Goal: Information Seeking & Learning: Learn about a topic

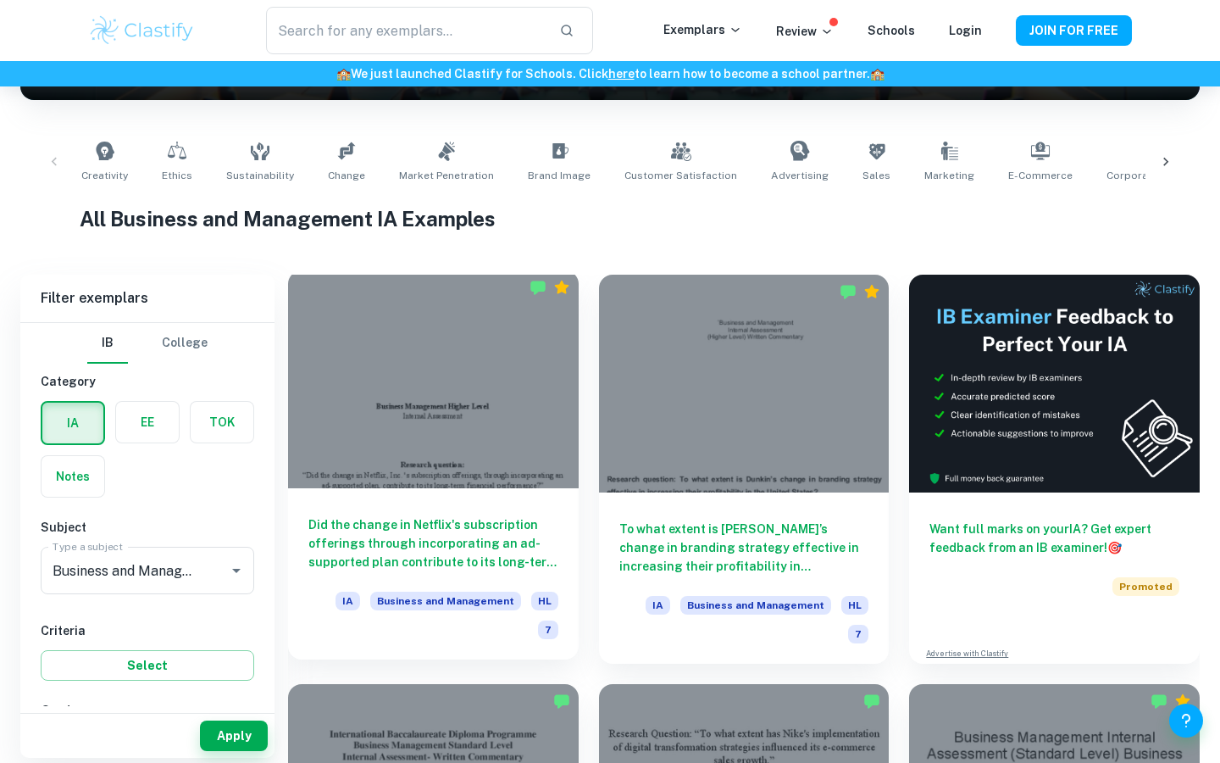
scroll to position [300, 0]
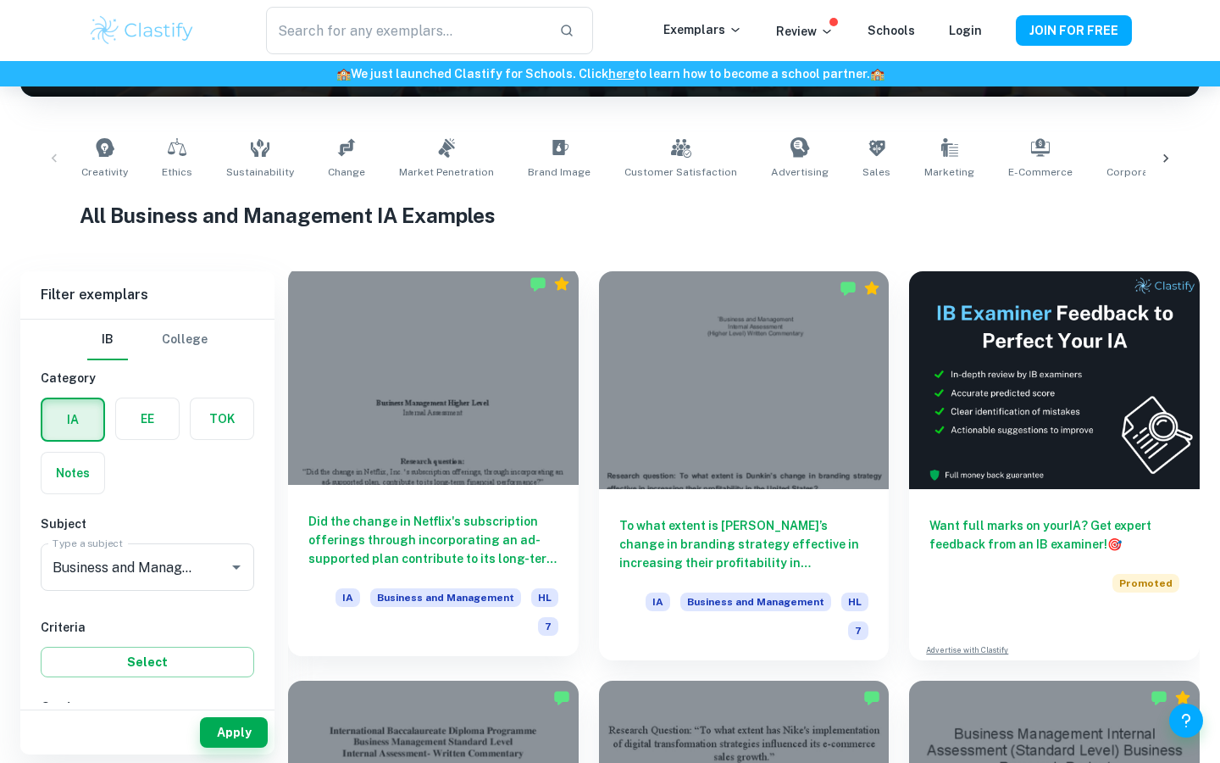
click at [458, 408] on div at bounding box center [433, 376] width 291 height 218
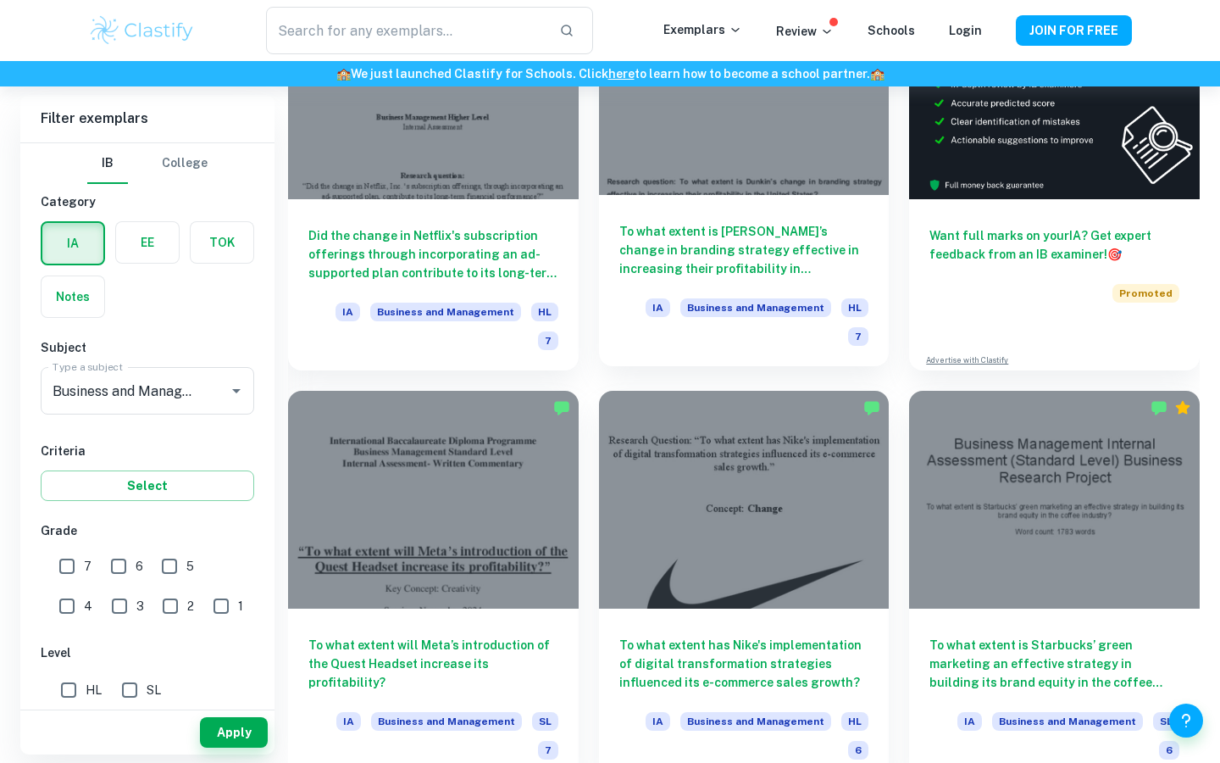
scroll to position [674, 0]
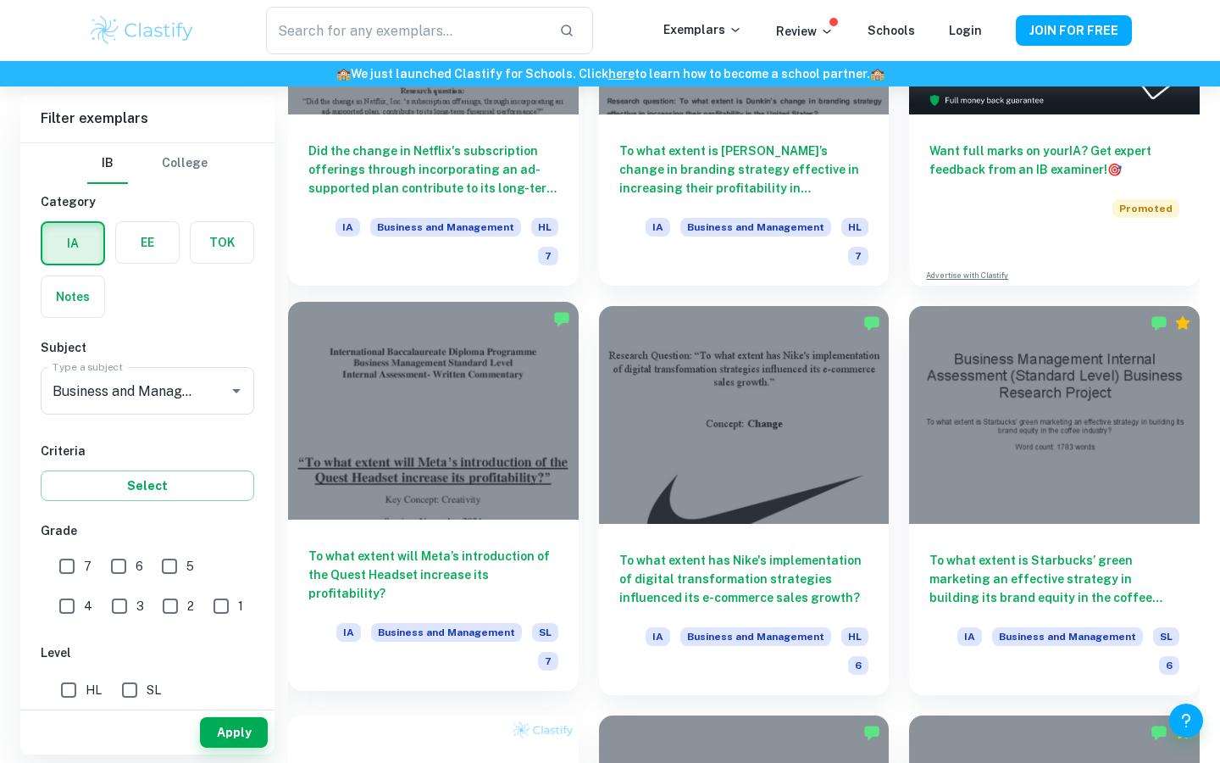
click at [469, 400] on div at bounding box center [433, 411] width 291 height 218
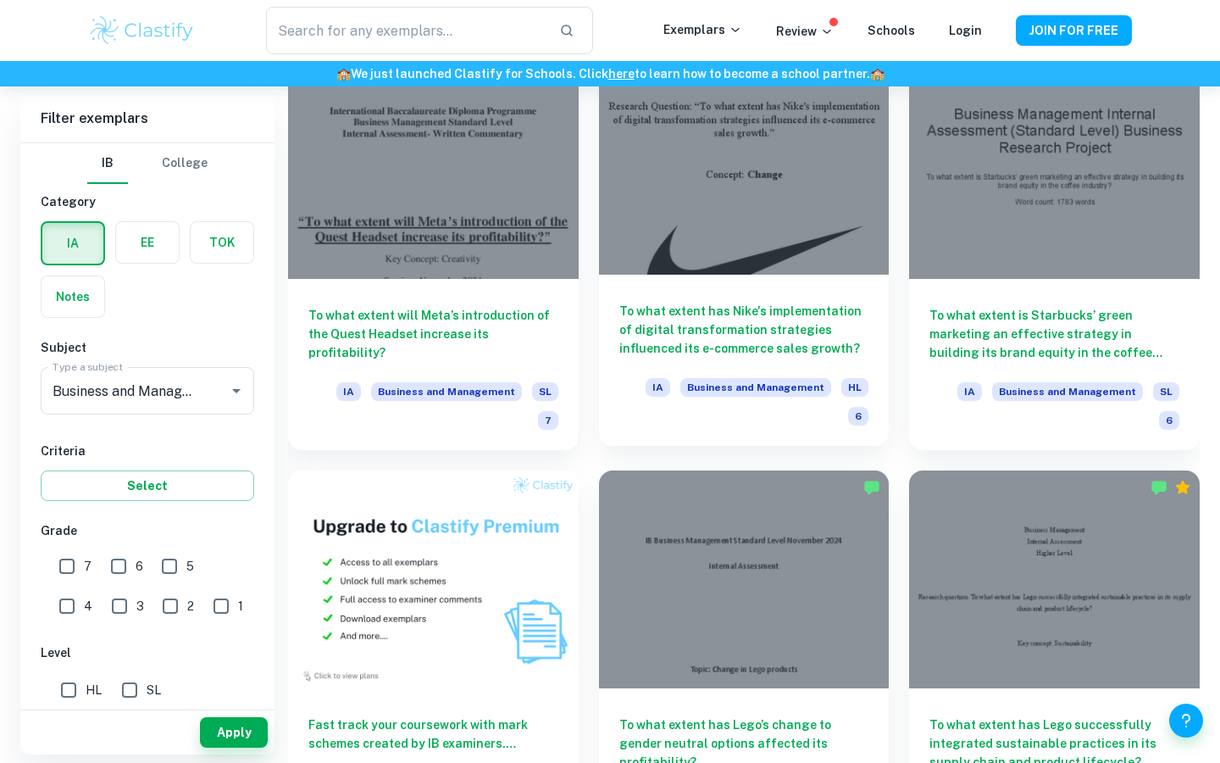
scroll to position [891, 0]
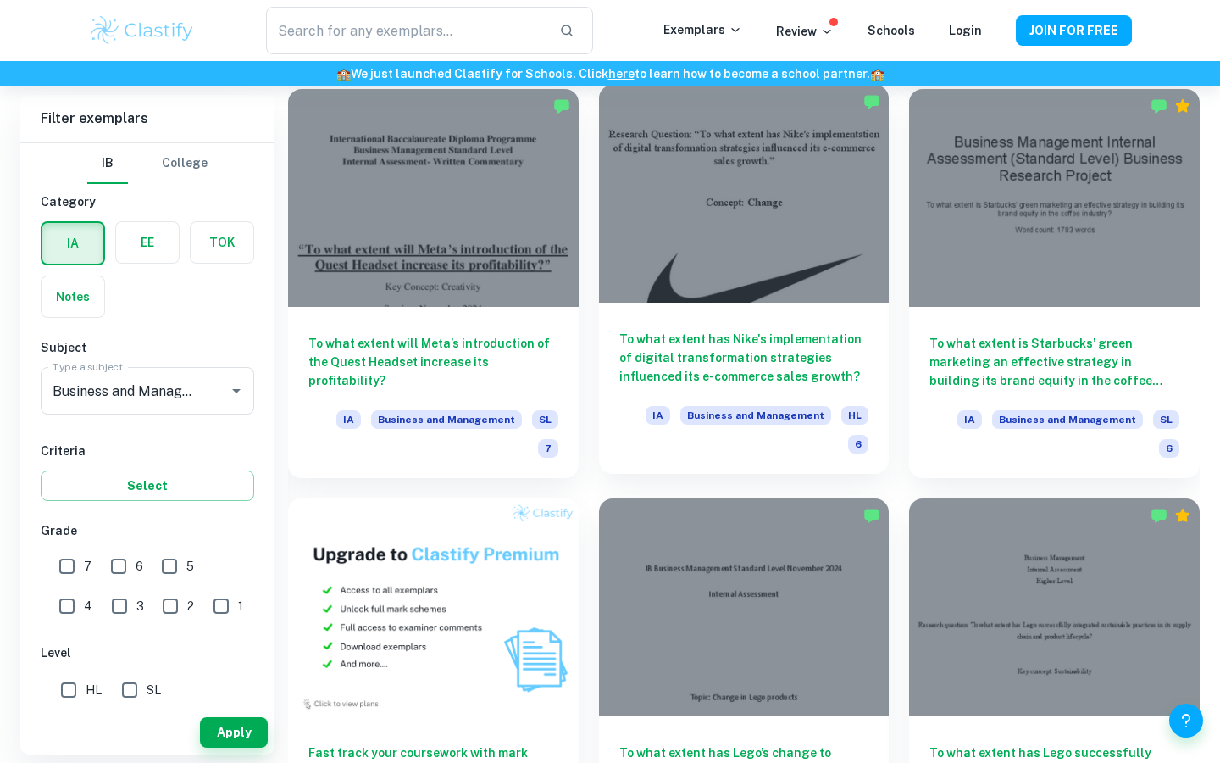
click at [798, 218] on div at bounding box center [744, 194] width 291 height 218
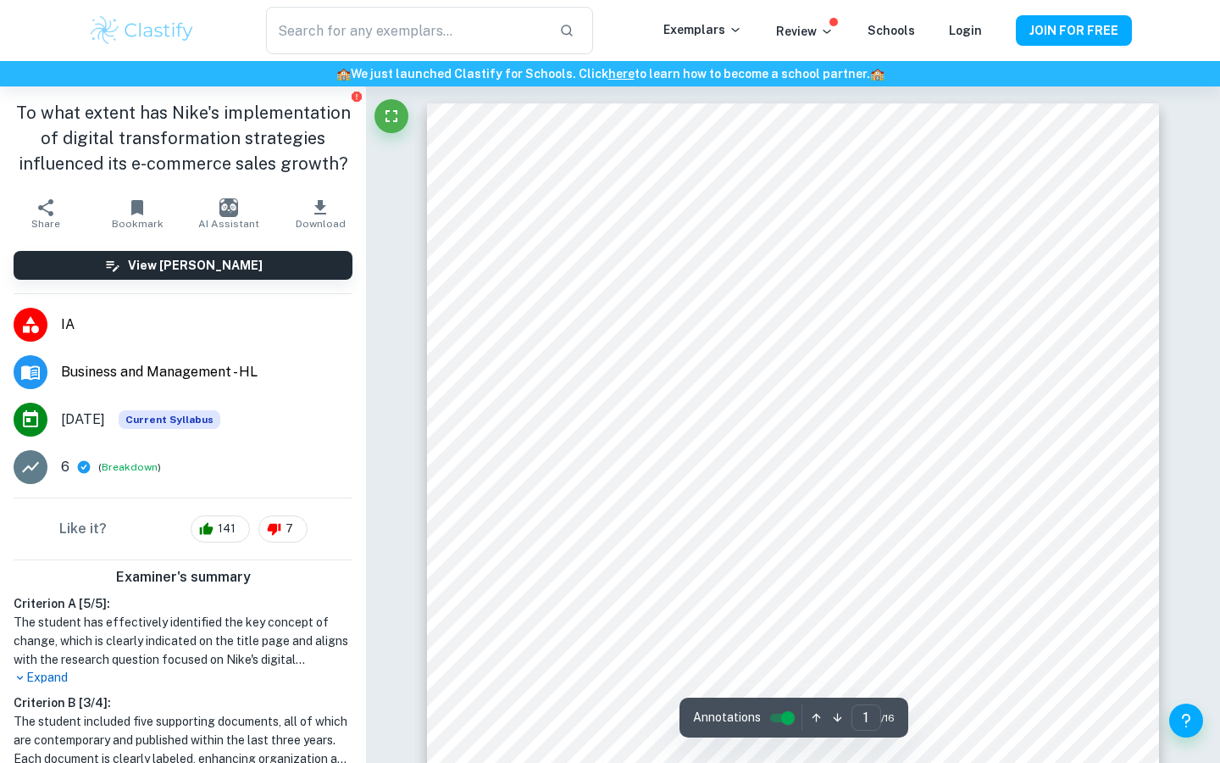
scroll to position [5, 0]
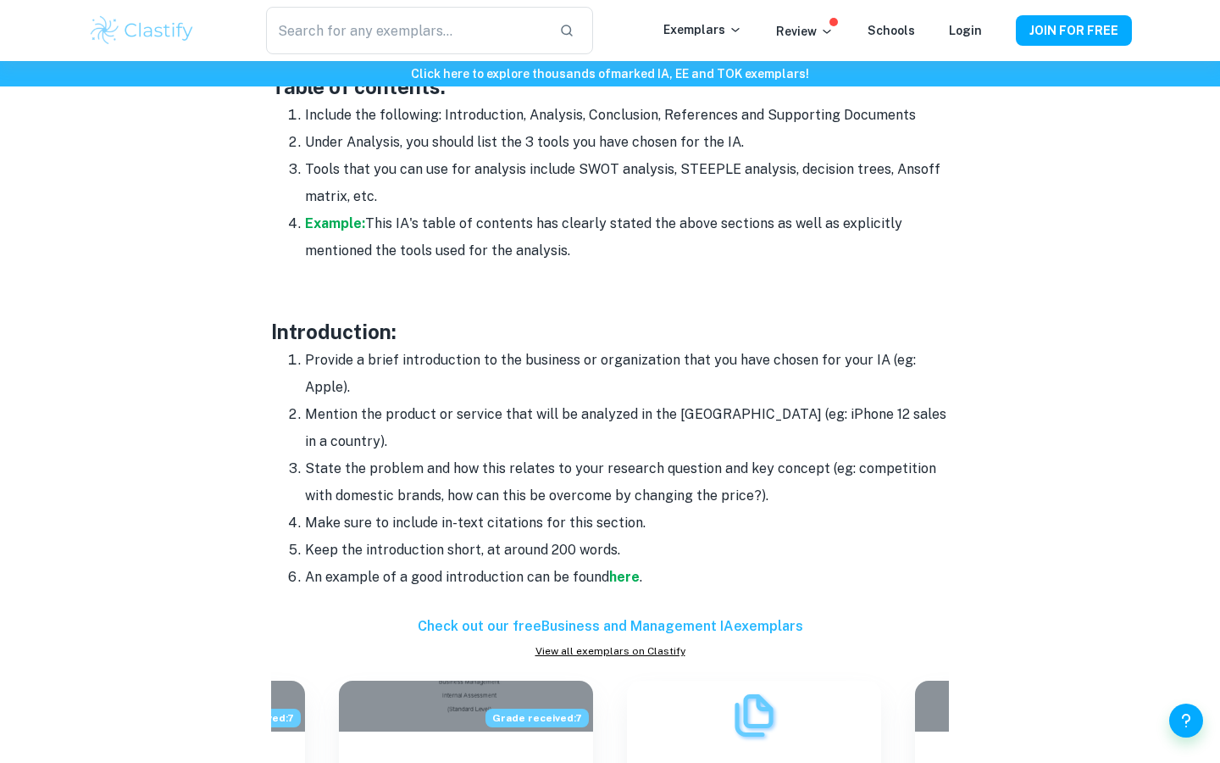
scroll to position [1247, 0]
